Goal: Task Accomplishment & Management: Use online tool/utility

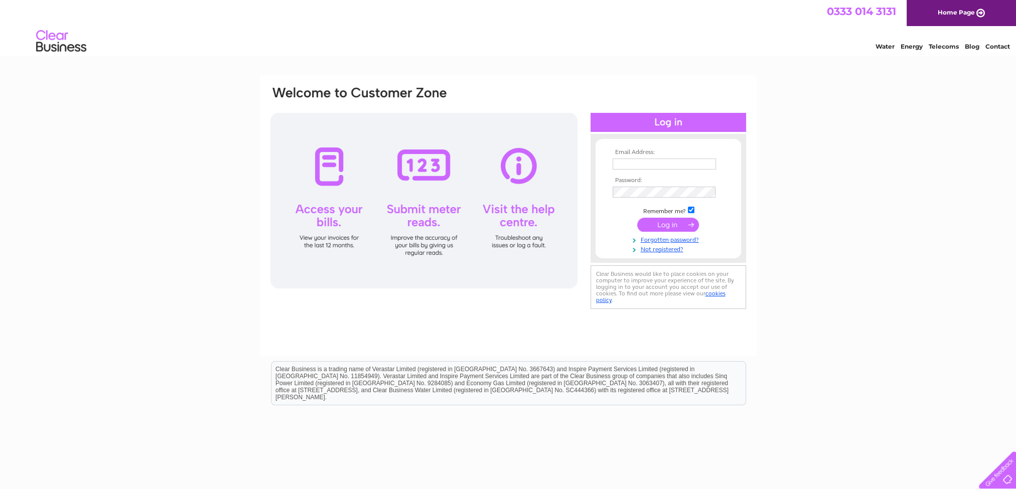
drag, startPoint x: 0, startPoint y: 0, endPoint x: 676, endPoint y: 167, distance: 696.3
click at [676, 167] on input "text" at bounding box center [664, 164] width 103 height 11
type input "jane.wilson@reiachandhall.co.uk"
click at [637, 218] on input "submit" at bounding box center [668, 225] width 62 height 14
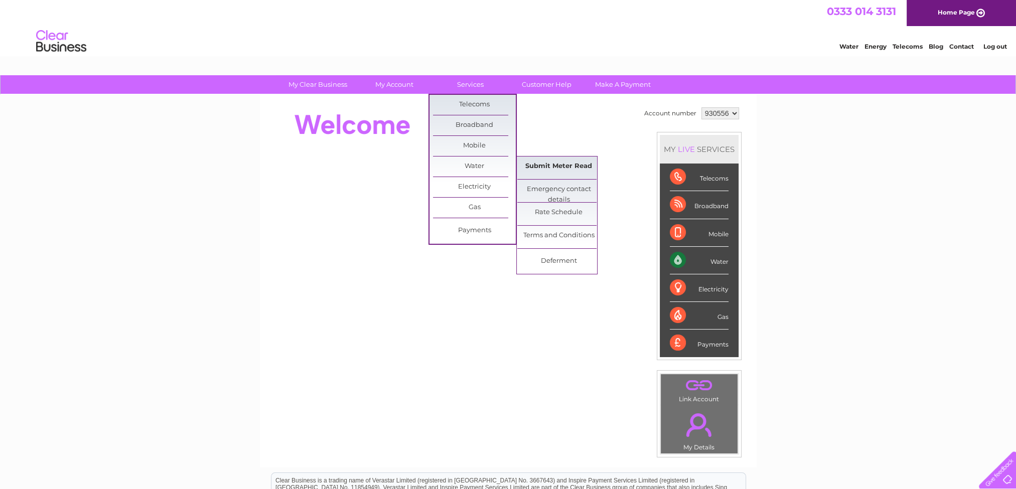
click at [554, 168] on link "Submit Meter Read" at bounding box center [558, 167] width 83 height 20
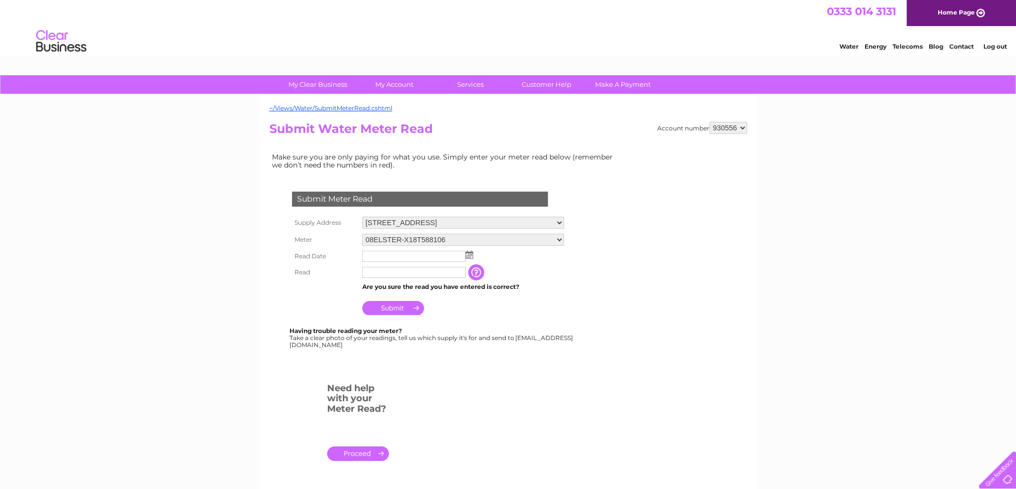
click at [389, 254] on input "text" at bounding box center [413, 256] width 103 height 11
click at [470, 252] on img at bounding box center [471, 255] width 8 height 8
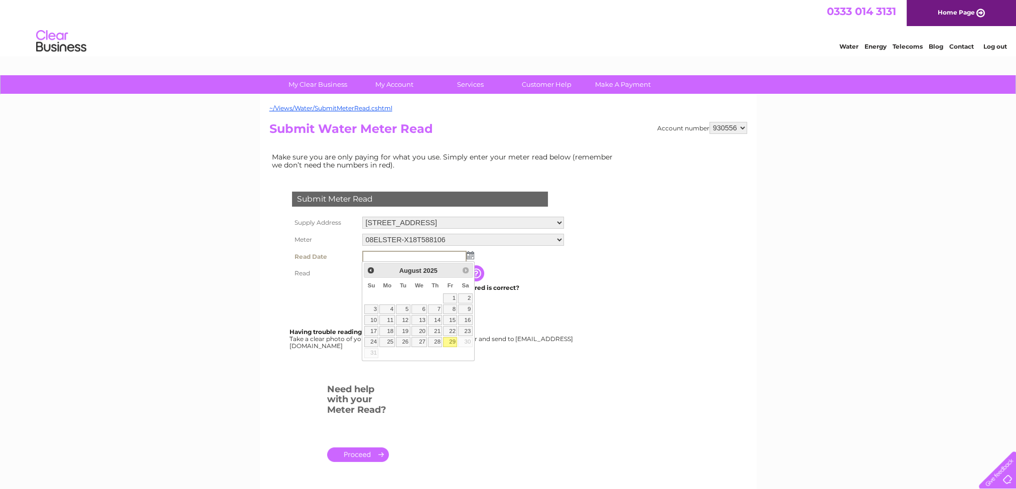
click at [453, 342] on link "29" at bounding box center [450, 342] width 14 height 10
type input "[DATE]"
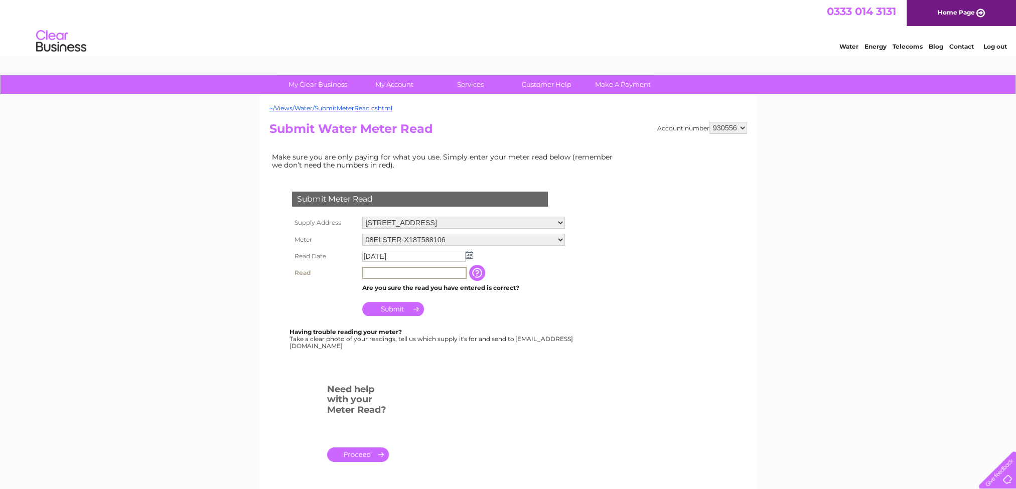
click at [404, 272] on input "text" at bounding box center [414, 273] width 104 height 12
type input "02129"
click at [410, 306] on input "Submit" at bounding box center [393, 309] width 62 height 14
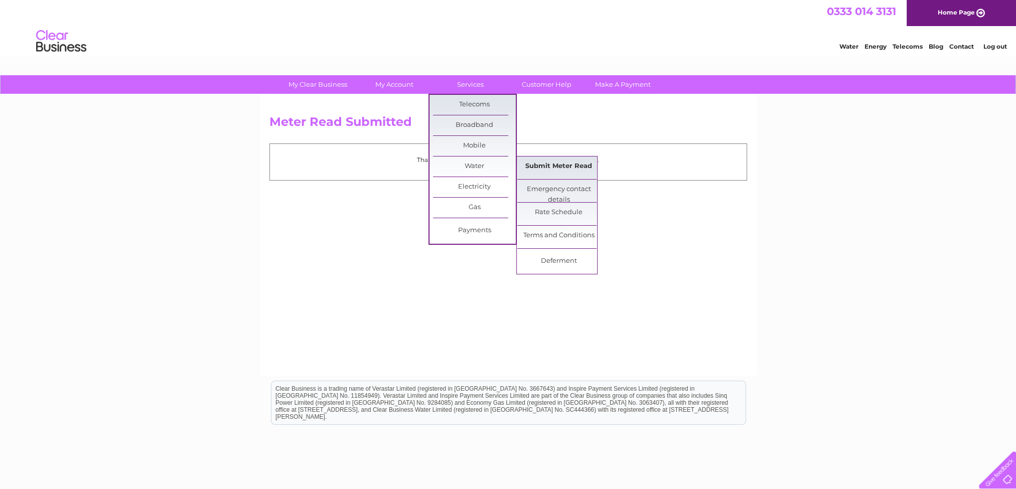
click at [559, 164] on link "Submit Meter Read" at bounding box center [558, 167] width 83 height 20
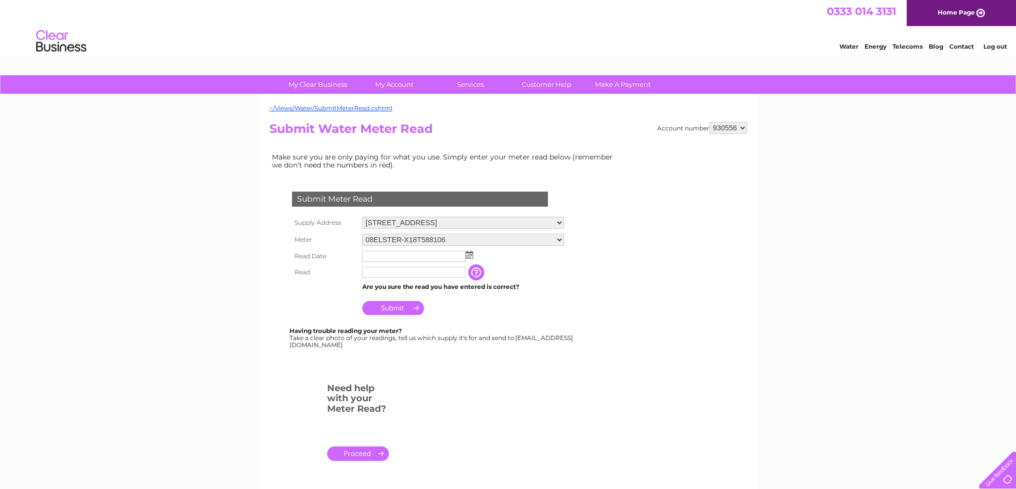
click at [482, 222] on select "NO.8, 8, Darnaway Street, Edinburgh, EH3 6BG 19A Gloucester Lane, Edinburgh, Mi…" at bounding box center [463, 223] width 202 height 12
select select "447436"
click at [362, 217] on select "NO.8, 8, Darnaway Street, Edinburgh, EH3 6BG 19A Gloucester Lane, Edinburgh, Mi…" at bounding box center [463, 223] width 202 height 13
click at [466, 254] on img at bounding box center [470, 255] width 8 height 8
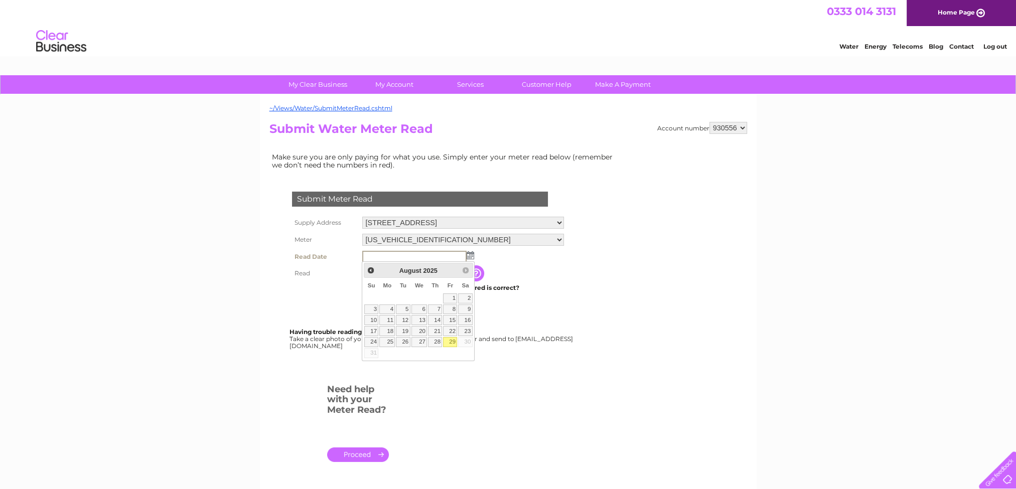
drag, startPoint x: 448, startPoint y: 339, endPoint x: 449, endPoint y: 333, distance: 5.5
click at [448, 339] on link "29" at bounding box center [450, 342] width 14 height 10
type input "2025/08/29"
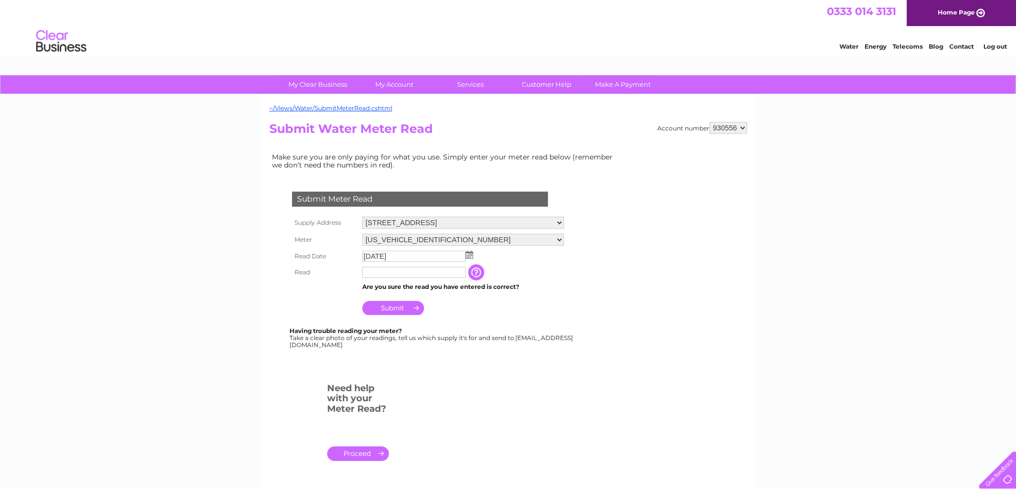
click at [417, 277] on input "text" at bounding box center [413, 272] width 103 height 11
type input "00000"
click at [420, 306] on input "Submit" at bounding box center [393, 309] width 62 height 14
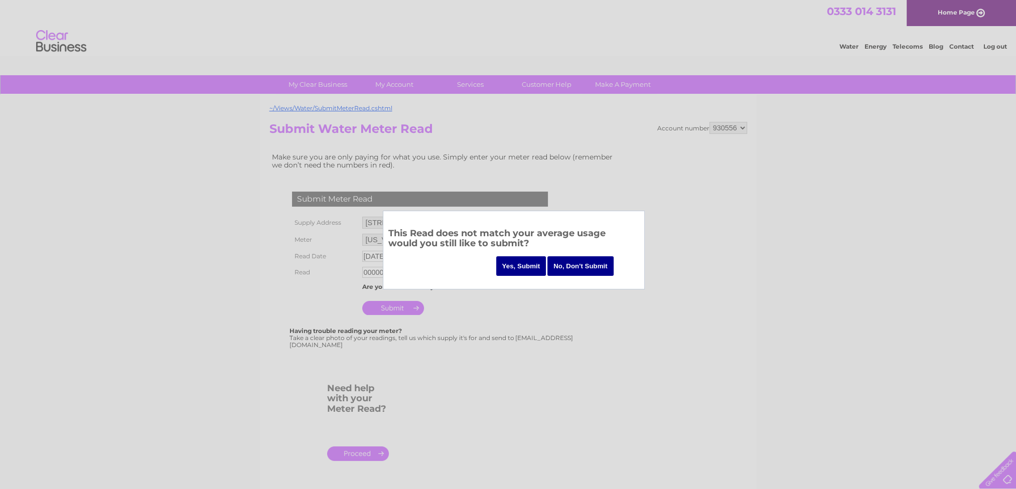
click at [515, 273] on input "Yes, Submit" at bounding box center [521, 266] width 50 height 20
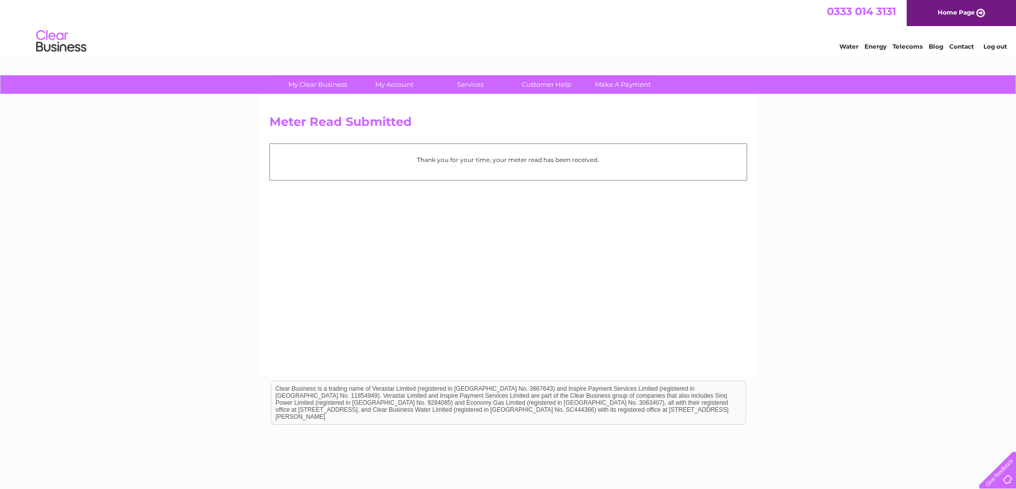
click at [996, 49] on link "Log out" at bounding box center [996, 47] width 24 height 8
